Goal: Complete application form

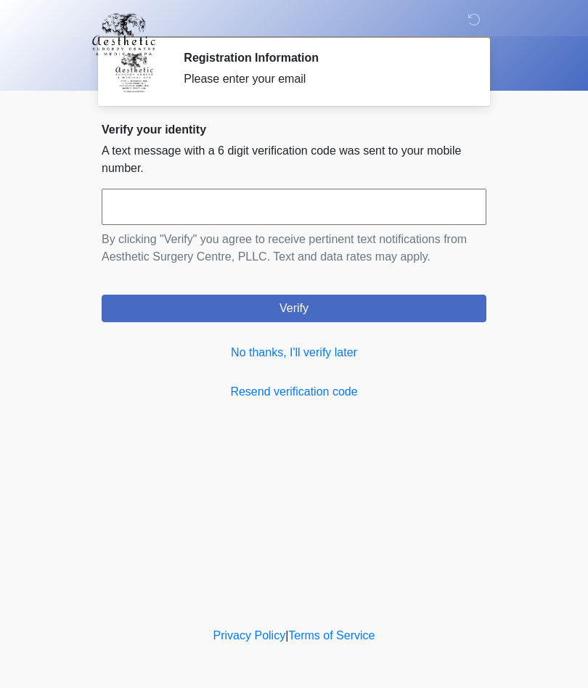
click at [346, 353] on link "No thanks, I'll verify later" at bounding box center [294, 352] width 384 height 17
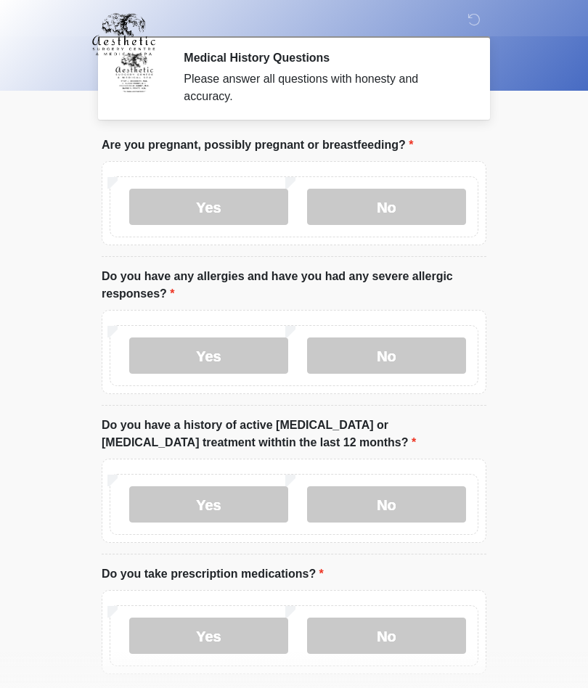
scroll to position [15, 0]
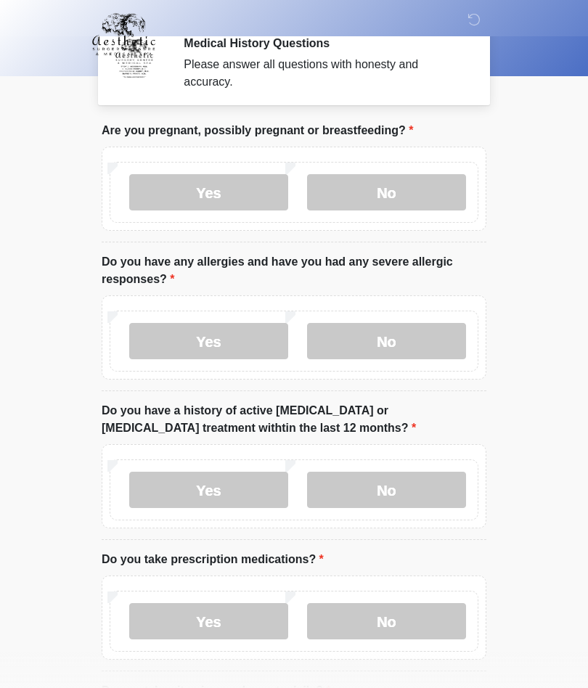
click at [404, 188] on label "No" at bounding box center [386, 192] width 159 height 36
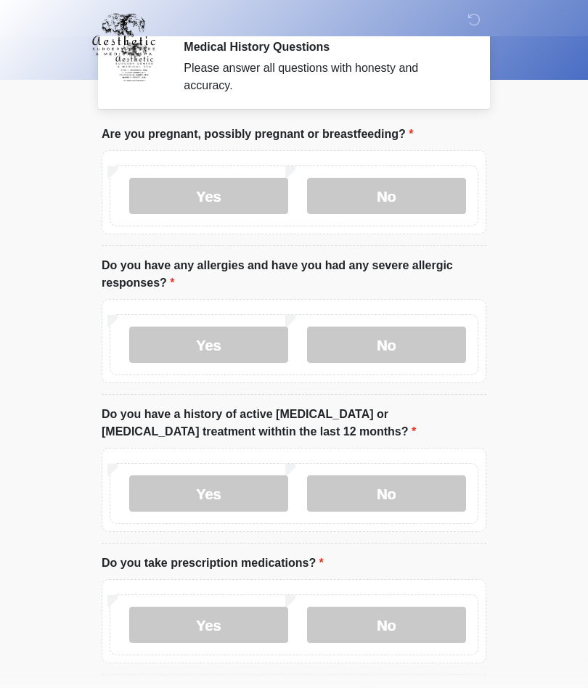
click at [393, 339] on label "No" at bounding box center [386, 344] width 159 height 36
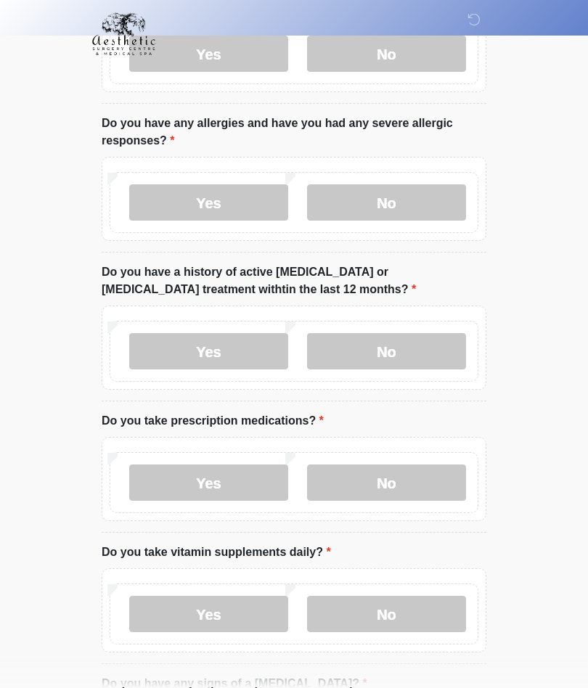
scroll to position [154, 0]
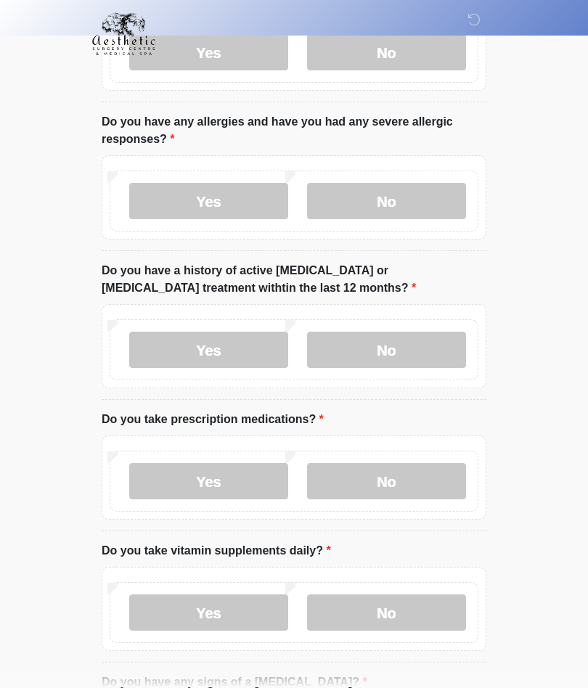
click at [405, 347] on label "No" at bounding box center [386, 350] width 159 height 36
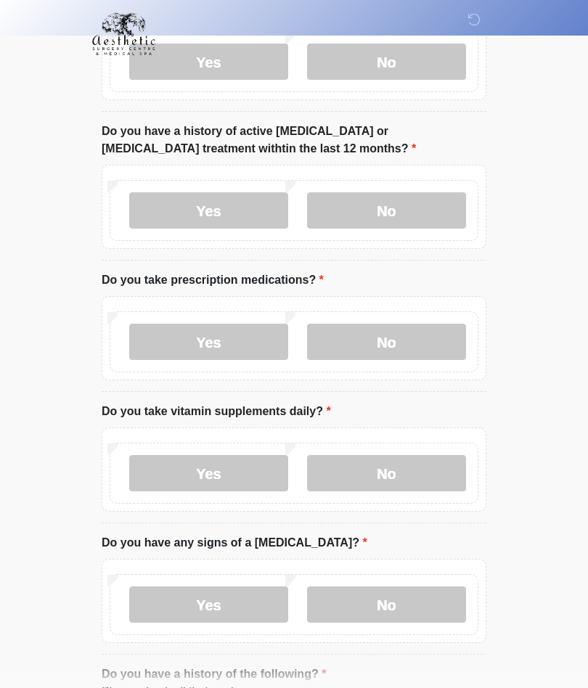
scroll to position [295, 0]
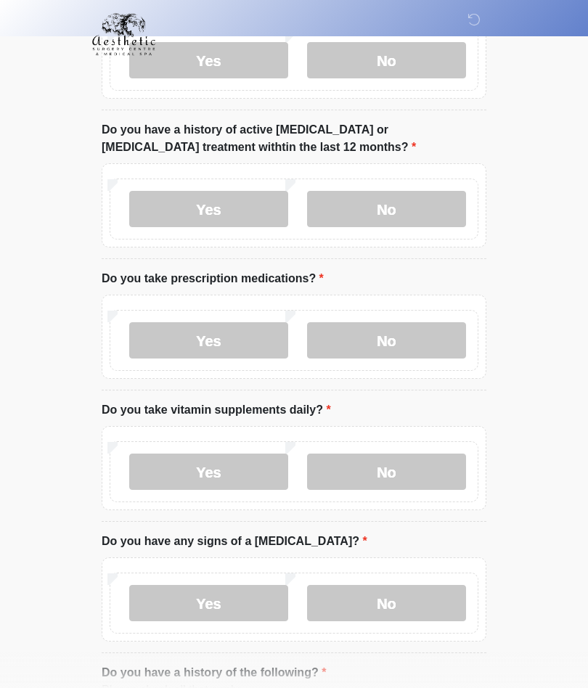
click at [236, 340] on label "Yes" at bounding box center [208, 340] width 159 height 36
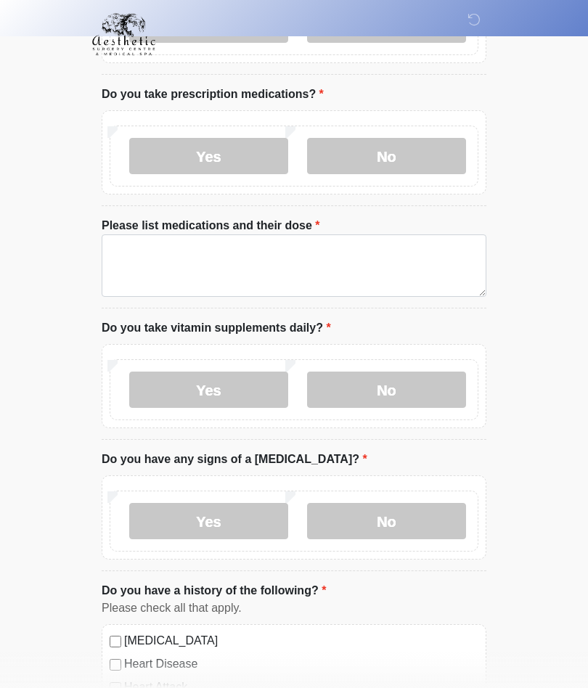
scroll to position [479, 0]
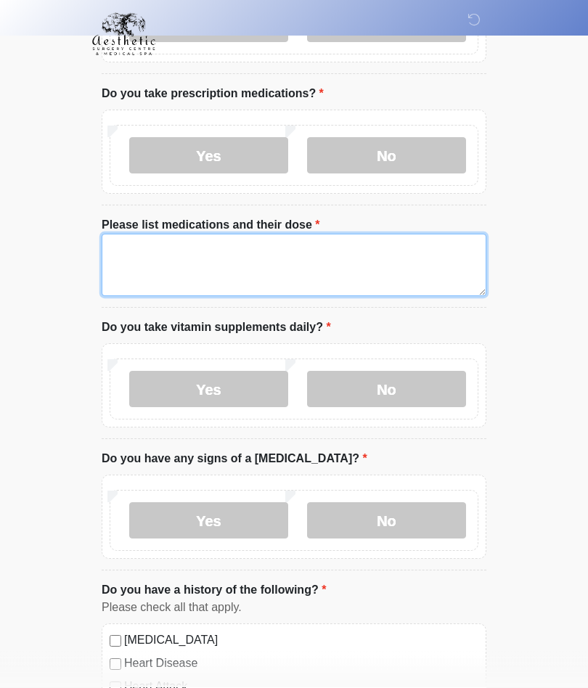
click at [350, 267] on textarea "Please list medications and their dose" at bounding box center [294, 265] width 384 height 62
click at [213, 246] on textarea "**********" at bounding box center [294, 265] width 384 height 62
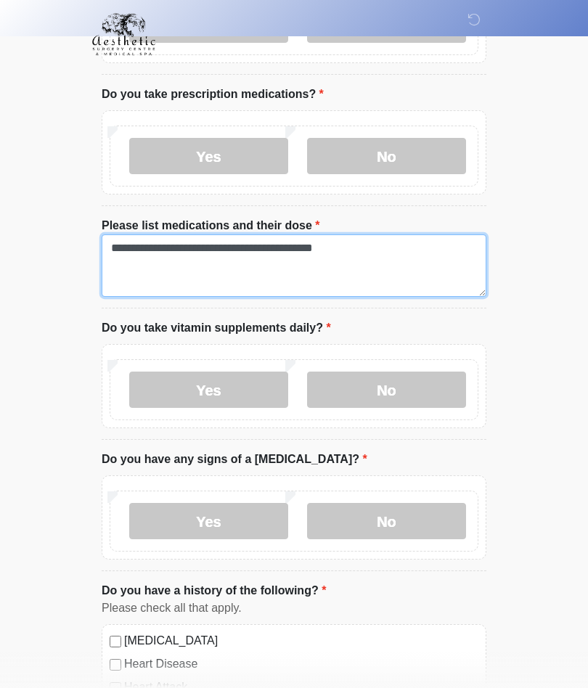
click at [366, 247] on textarea "**********" at bounding box center [294, 265] width 384 height 62
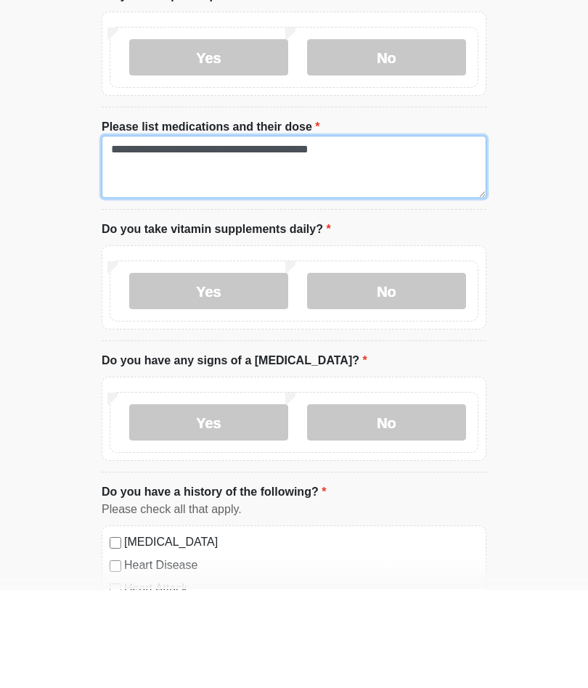
type textarea "**********"
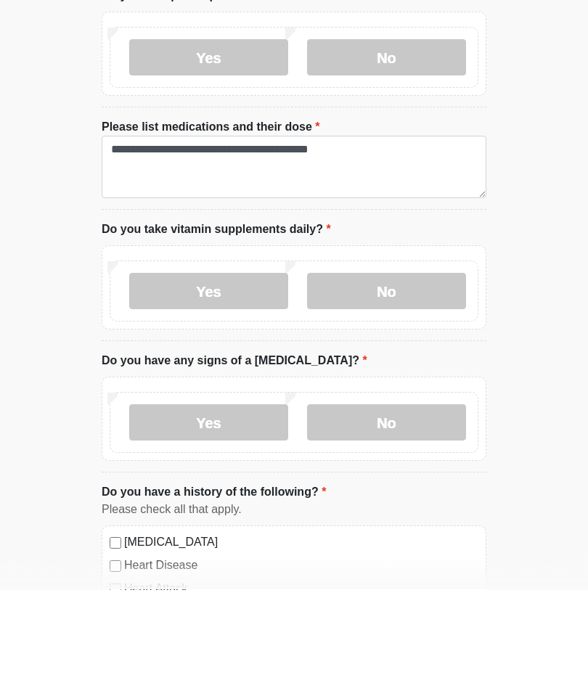
click at [388, 371] on label "No" at bounding box center [386, 389] width 159 height 36
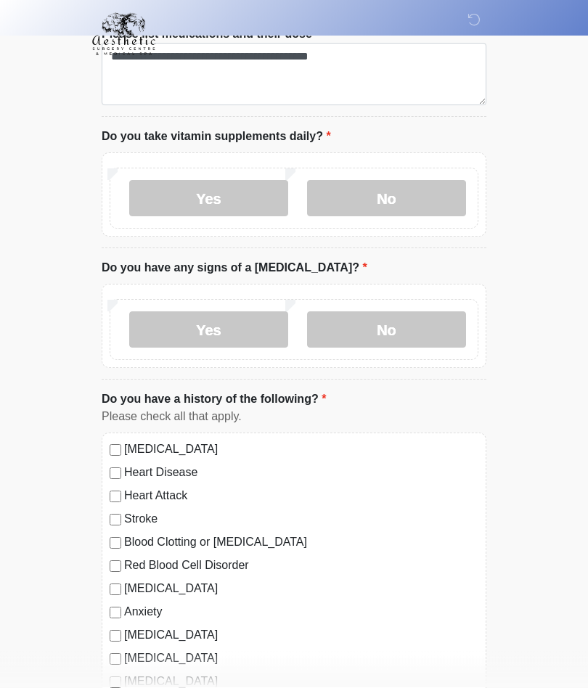
scroll to position [671, 0]
click at [408, 329] on label "No" at bounding box center [386, 329] width 159 height 36
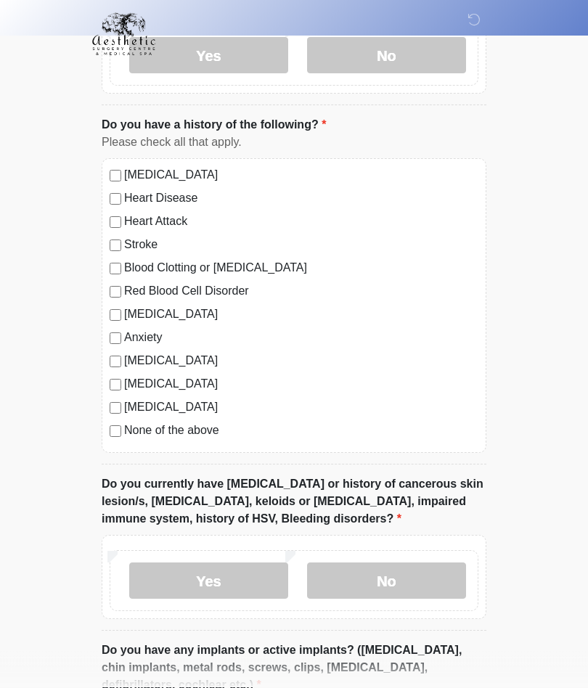
scroll to position [943, 0]
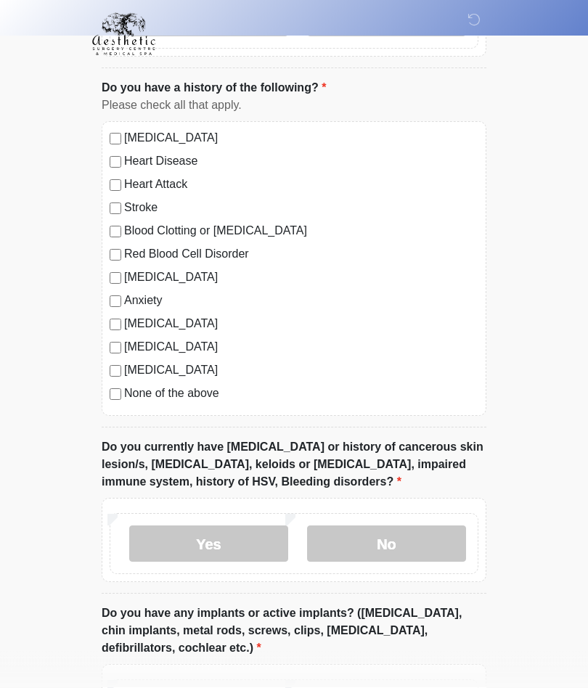
click at [403, 537] on label "No" at bounding box center [386, 544] width 159 height 36
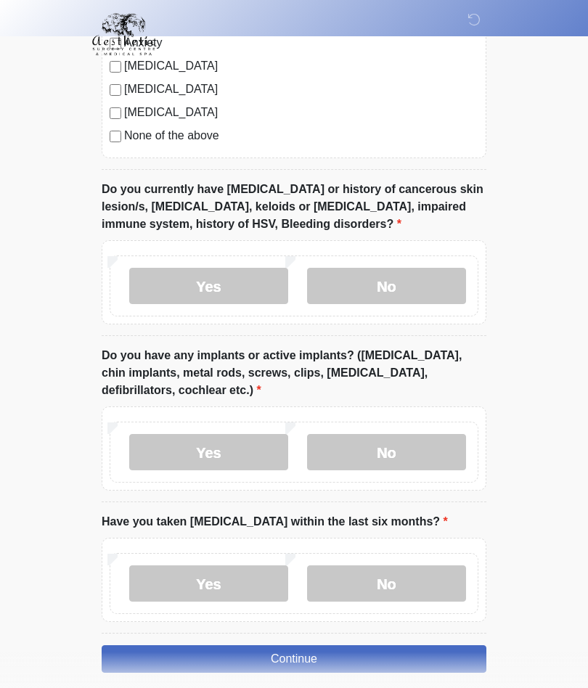
scroll to position [1231, 0]
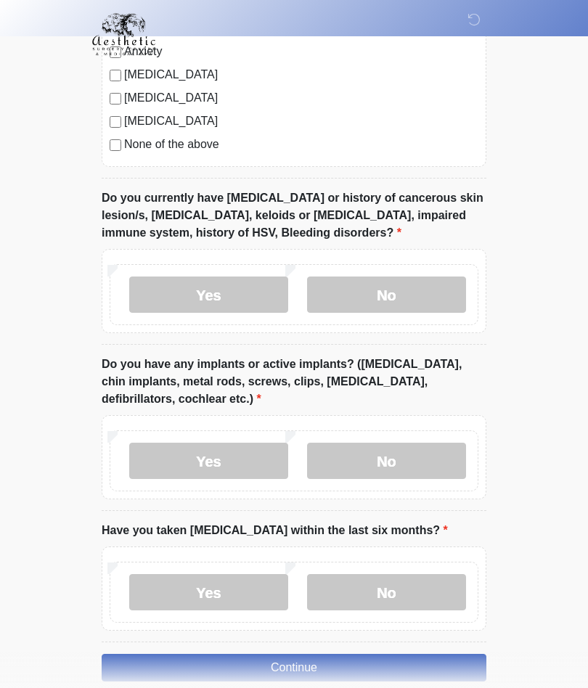
click at [388, 451] on label "No" at bounding box center [386, 460] width 159 height 36
click at [194, 453] on label "Yes" at bounding box center [208, 460] width 159 height 36
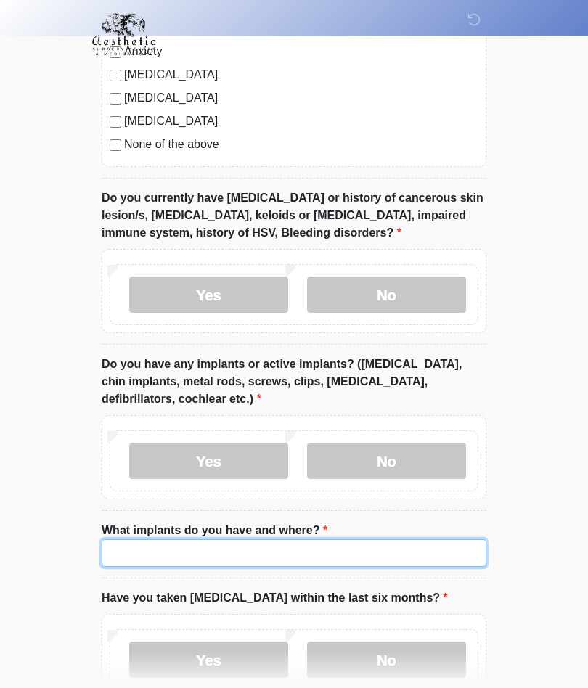
click at [206, 551] on input "What implants do you have and where?" at bounding box center [294, 553] width 384 height 28
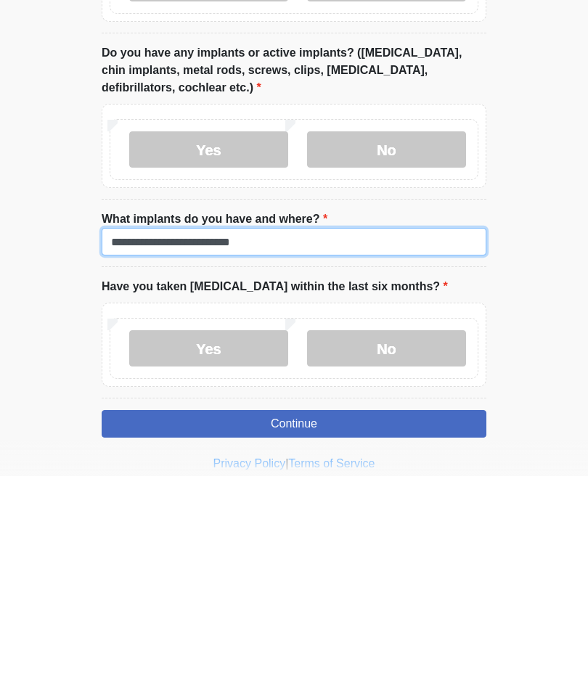
scroll to position [1366, 0]
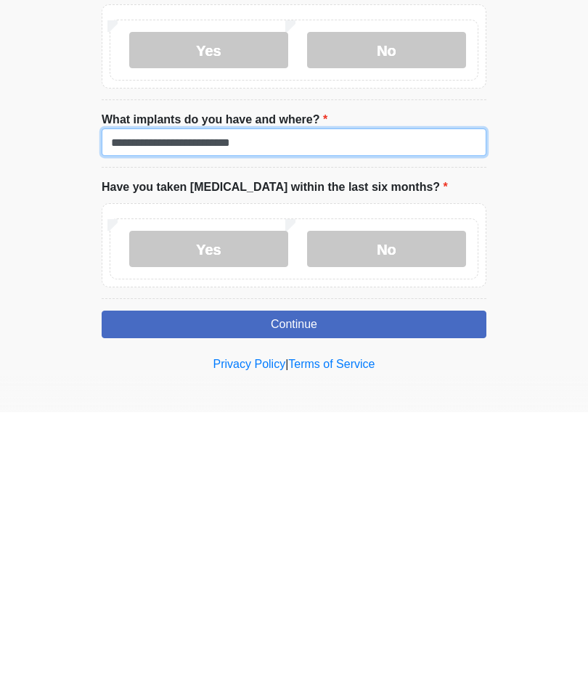
type input "**********"
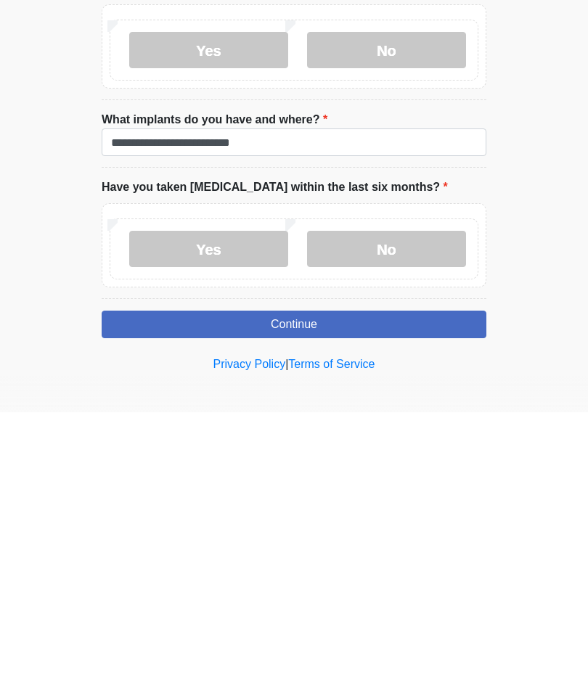
click at [383, 506] on label "No" at bounding box center [386, 524] width 159 height 36
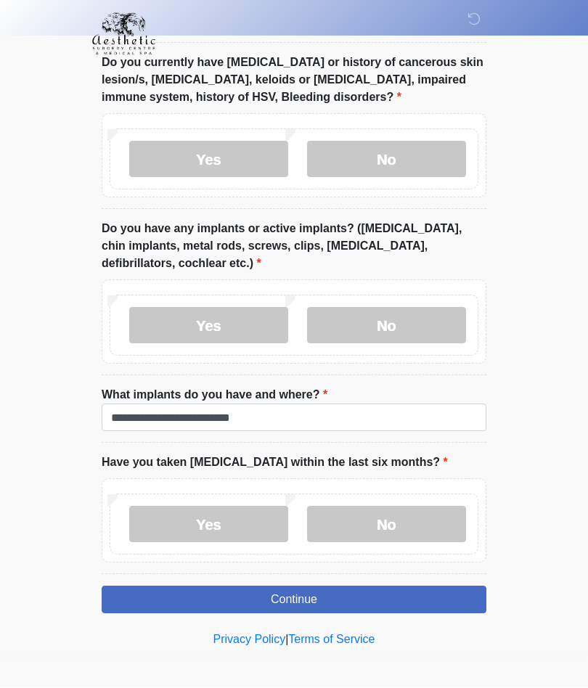
click at [313, 600] on button "Continue" at bounding box center [294, 600] width 384 height 28
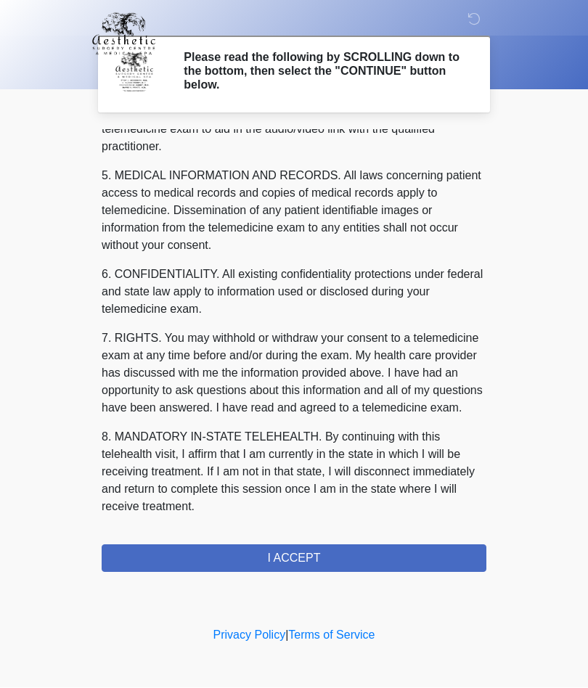
scroll to position [461, 0]
click at [297, 558] on button "I ACCEPT" at bounding box center [294, 559] width 384 height 28
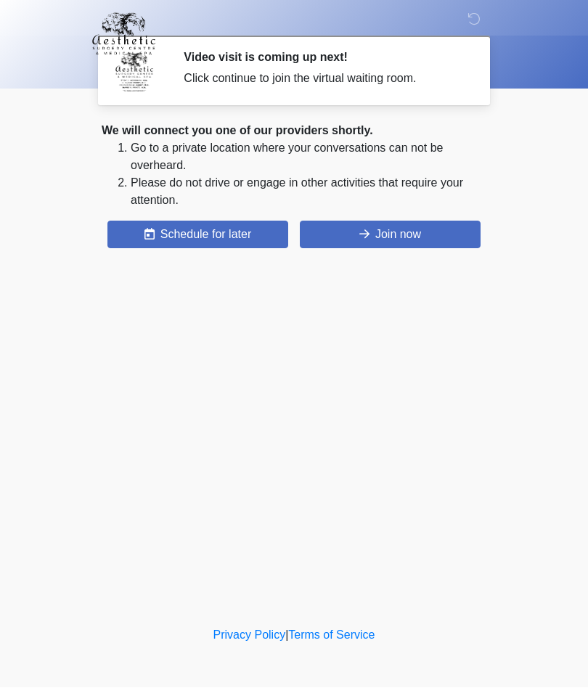
click at [391, 228] on button "Join now" at bounding box center [390, 235] width 181 height 28
